Goal: Navigation & Orientation: Find specific page/section

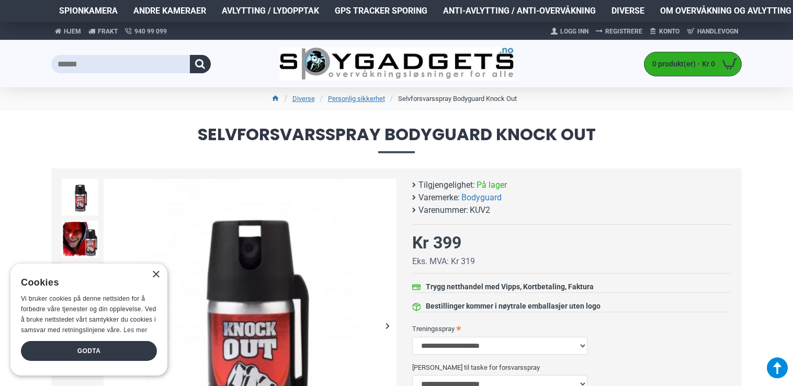
scroll to position [338, 0]
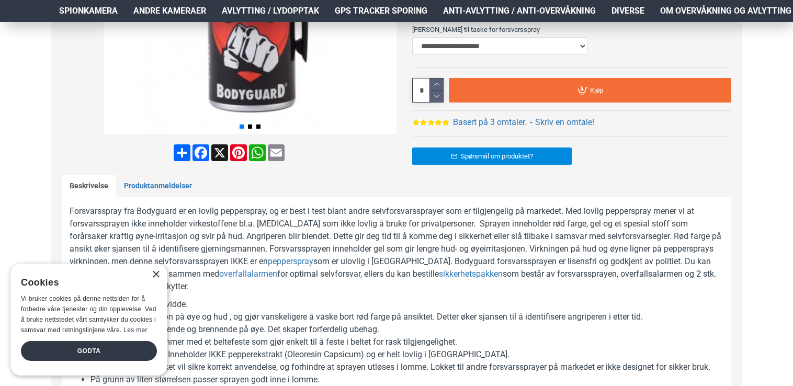
click at [158, 270] on div "× Cookies Vi bruker cookies på denne nettsiden for å forbedre våre tjenester og…" at bounding box center [88, 320] width 157 height 112
click at [792, 2] on link "Om overvåkning og avlytting" at bounding box center [725, 11] width 147 height 22
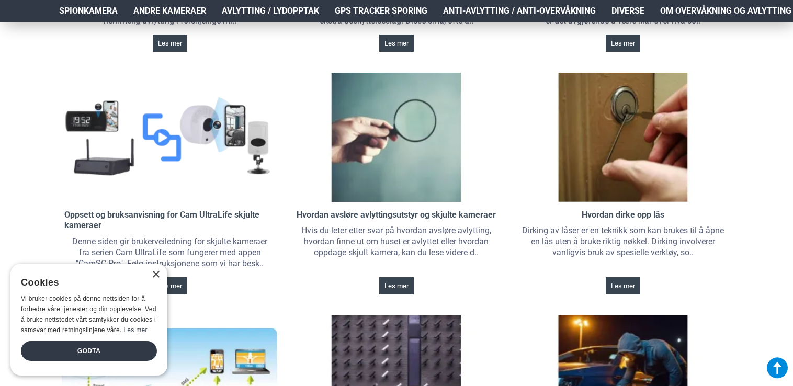
scroll to position [676, 0]
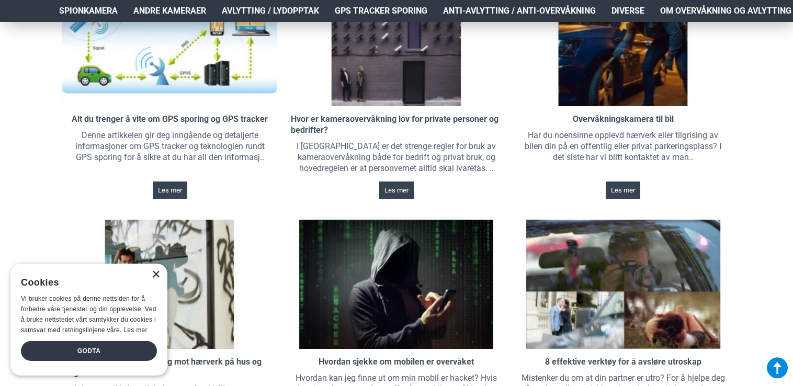
click at [153, 273] on div "×" at bounding box center [156, 275] width 8 height 8
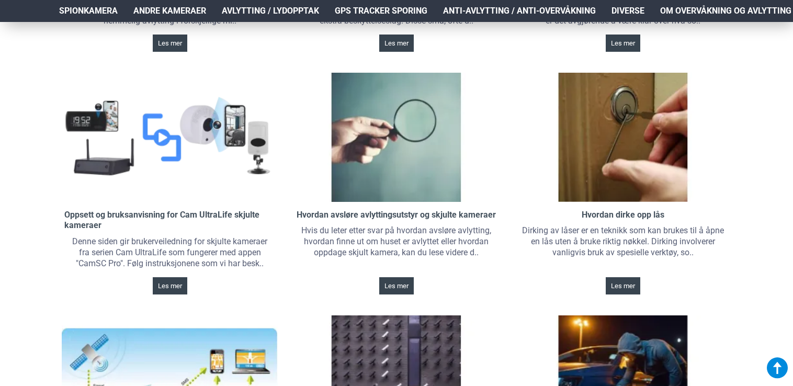
scroll to position [0, 0]
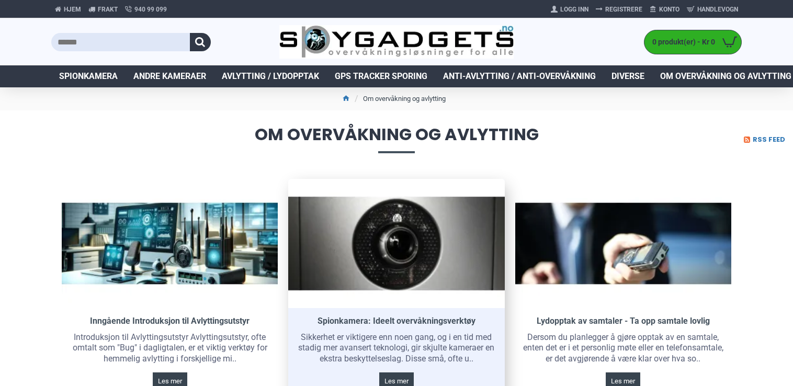
click at [434, 252] on link at bounding box center [396, 243] width 216 height 129
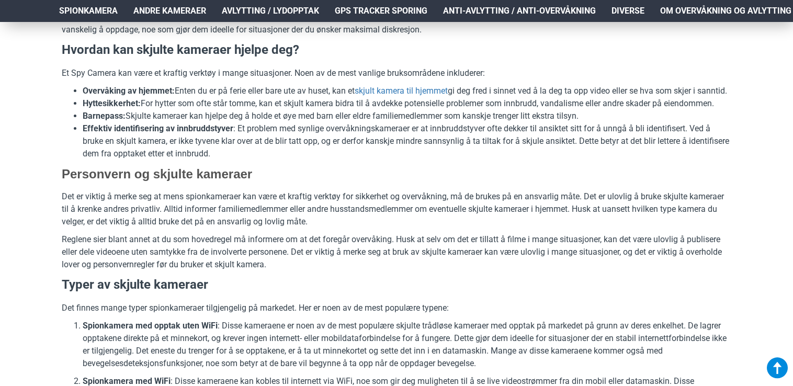
scroll to position [130, 0]
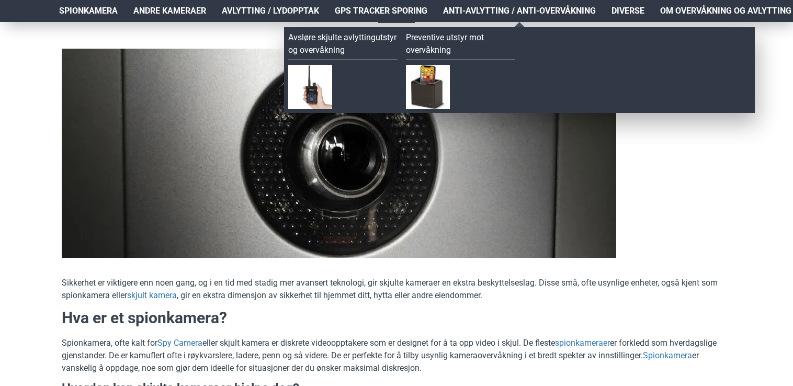
click at [527, 8] on span "Anti-avlytting / Anti-overvåkning" at bounding box center [519, 11] width 153 height 13
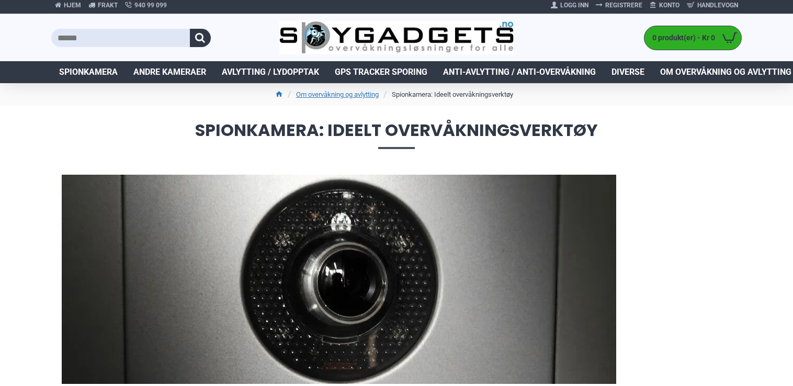
scroll to position [0, 0]
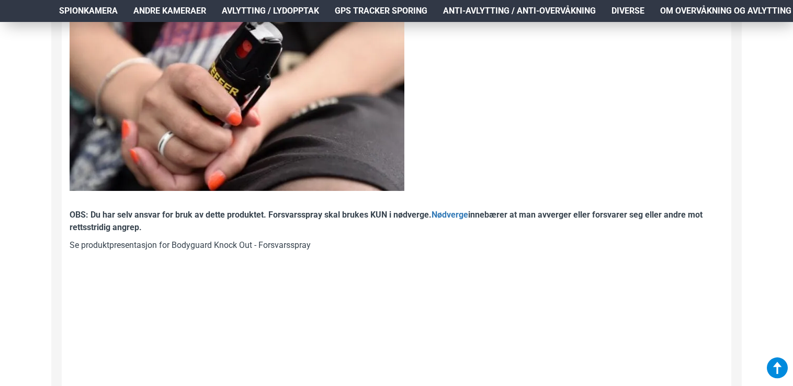
scroll to position [676, 0]
